Goal: Navigation & Orientation: Find specific page/section

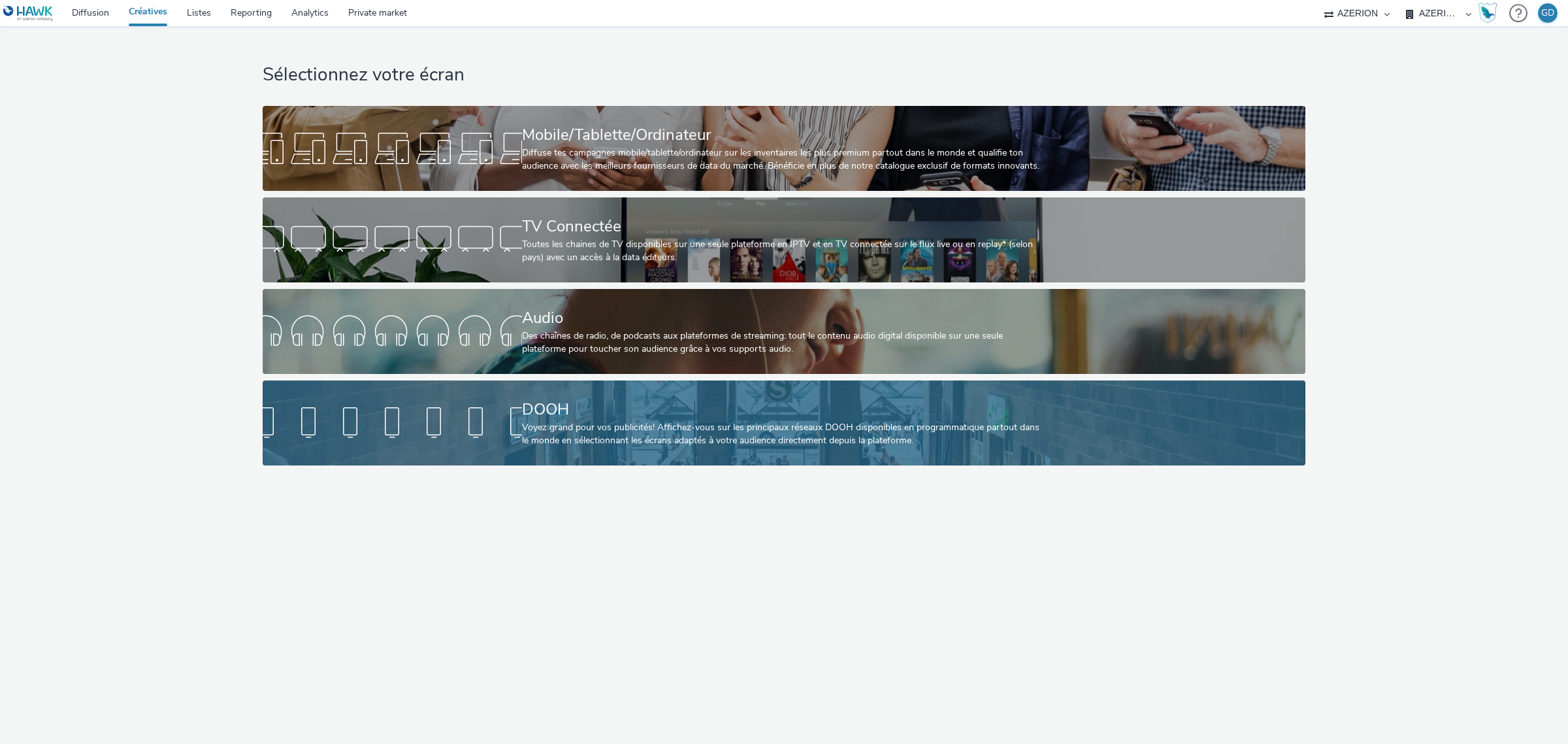
click at [489, 448] on link "DOOH Voyez grand pour vos publicités! Affichez-vous sur les principaux réseaux …" at bounding box center [783, 422] width 1042 height 85
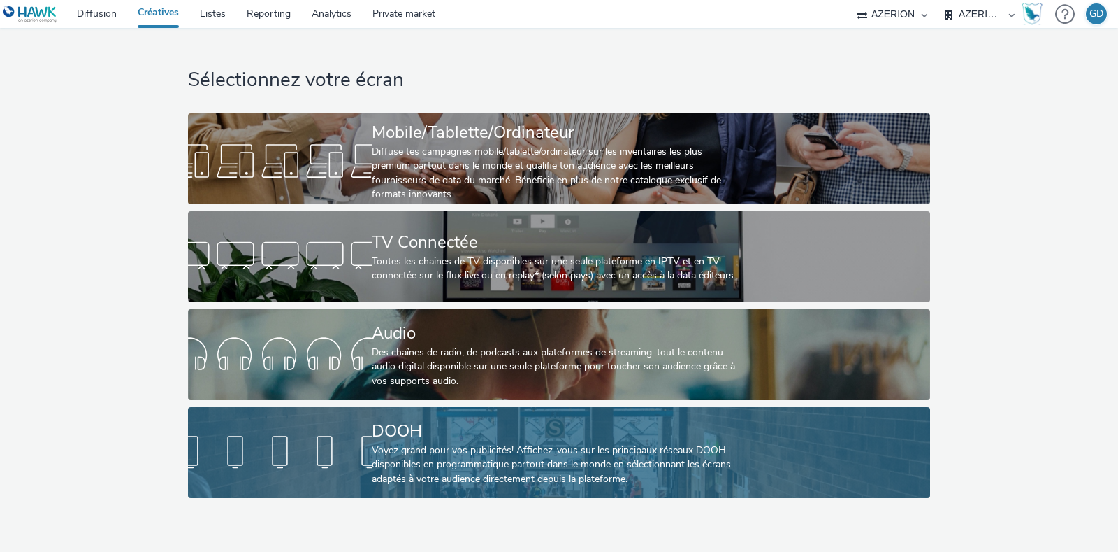
click at [488, 443] on div "Voyez grand pour vos publicités! Affichez-vous sur les principaux réseaux DOOH …" at bounding box center [556, 464] width 368 height 43
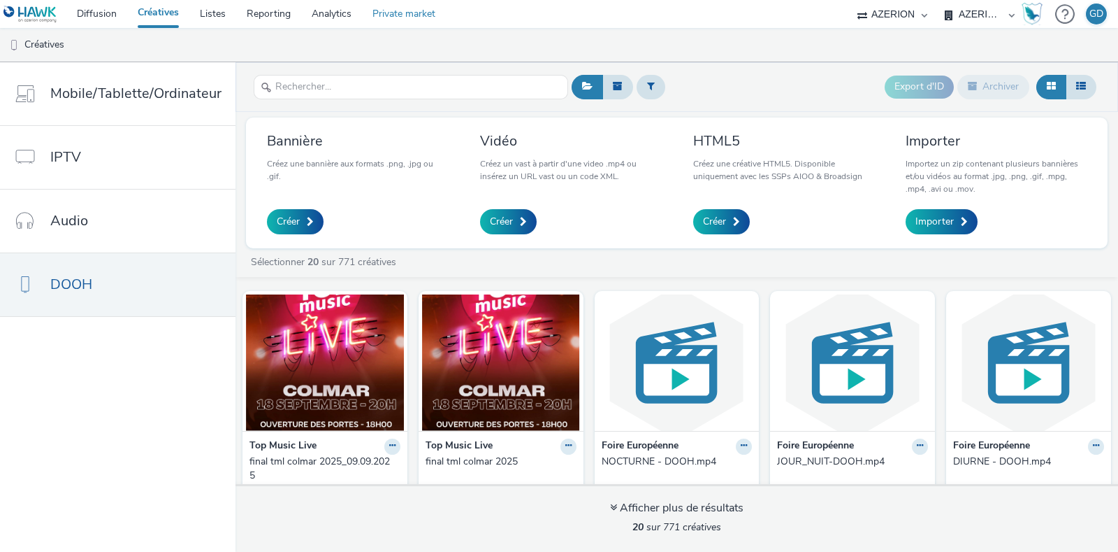
click at [411, 12] on link "Private market" at bounding box center [404, 14] width 84 height 28
